Goal: Find specific page/section: Find specific page/section

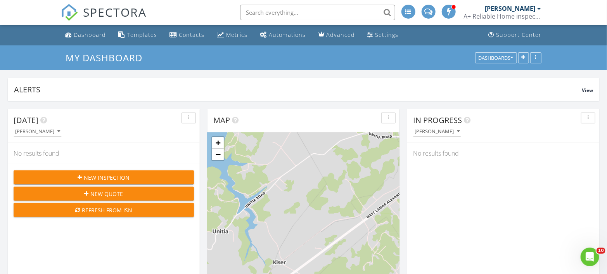
scroll to position [1165, 620]
click at [329, 6] on input "text" at bounding box center [317, 13] width 155 height 16
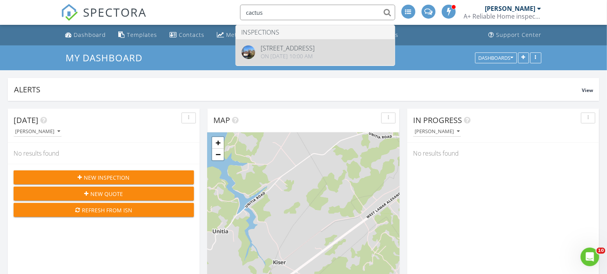
type input "cactus"
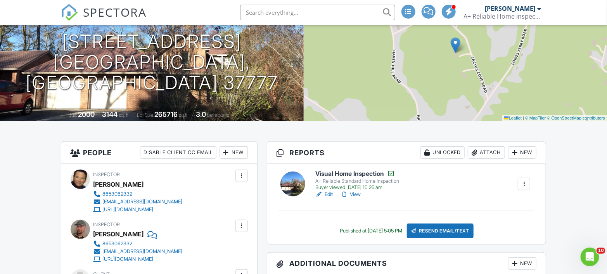
click at [356, 193] on link "View" at bounding box center [351, 194] width 20 height 8
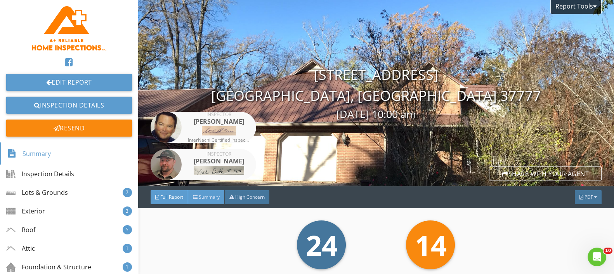
click at [201, 197] on span "Summary" at bounding box center [209, 197] width 21 height 7
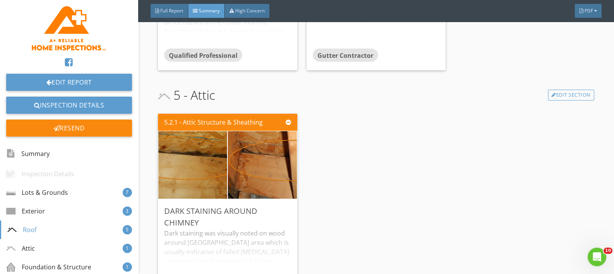
scroll to position [1465, 0]
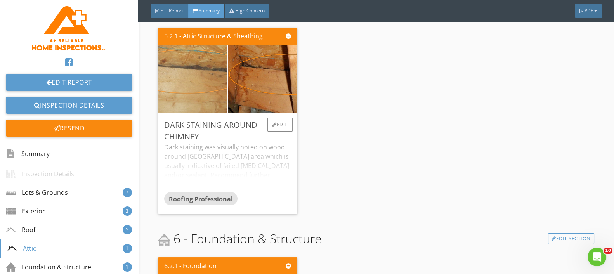
click at [214, 80] on img at bounding box center [193, 78] width 172 height 129
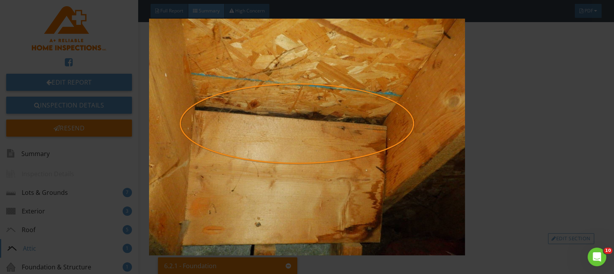
click at [214, 80] on img at bounding box center [306, 137] width 559 height 237
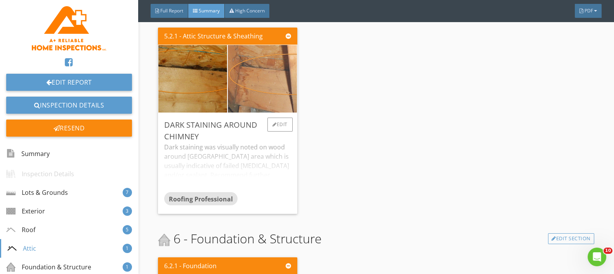
click at [263, 85] on img at bounding box center [262, 78] width 172 height 129
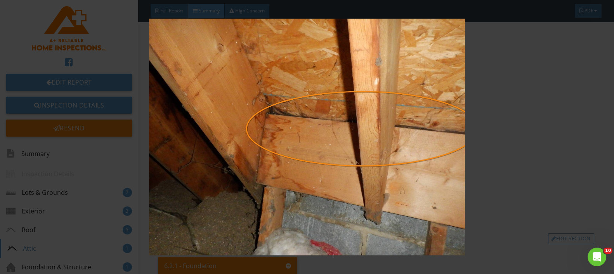
click at [263, 85] on img at bounding box center [306, 137] width 559 height 237
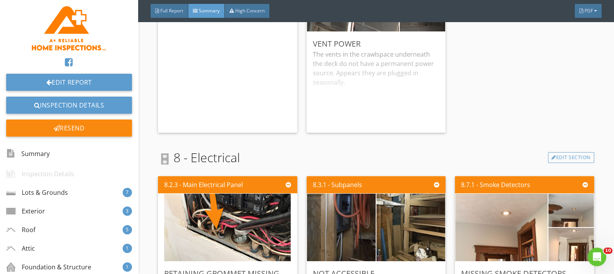
scroll to position [2328, 0]
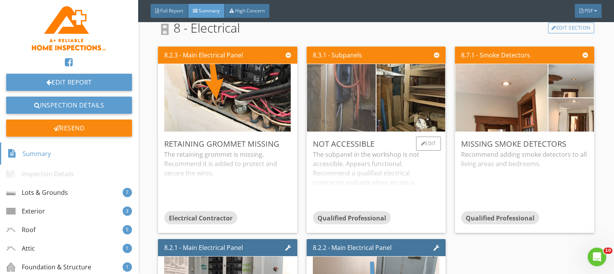
click at [341, 91] on img at bounding box center [341, 98] width 126 height 169
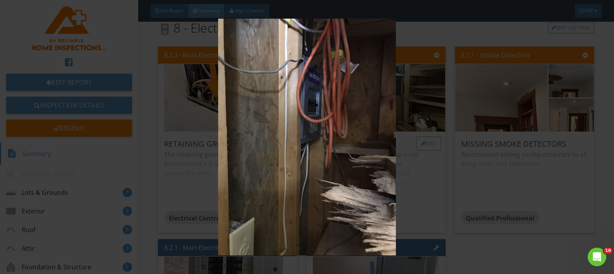
click at [338, 90] on img at bounding box center [306, 137] width 559 height 237
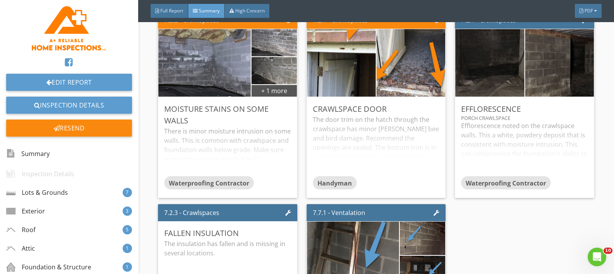
scroll to position [1984, 0]
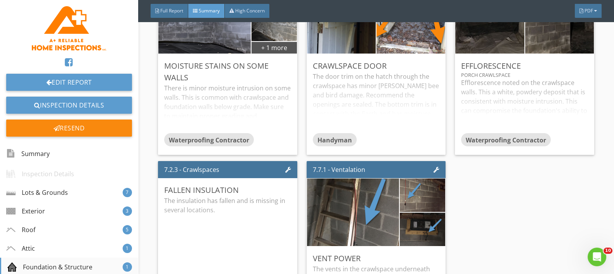
click at [53, 266] on div "Foundation & Structure" at bounding box center [49, 266] width 85 height 9
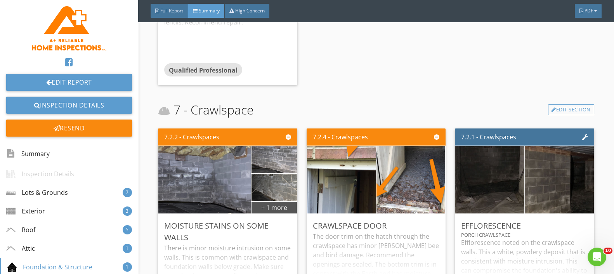
scroll to position [1910, 0]
